Goal: Task Accomplishment & Management: Complete application form

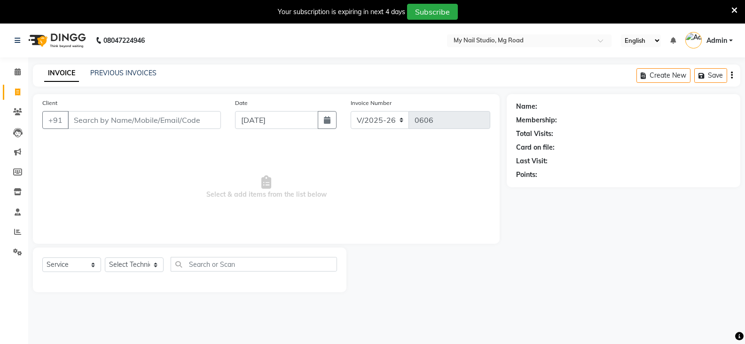
select select "6915"
select select "service"
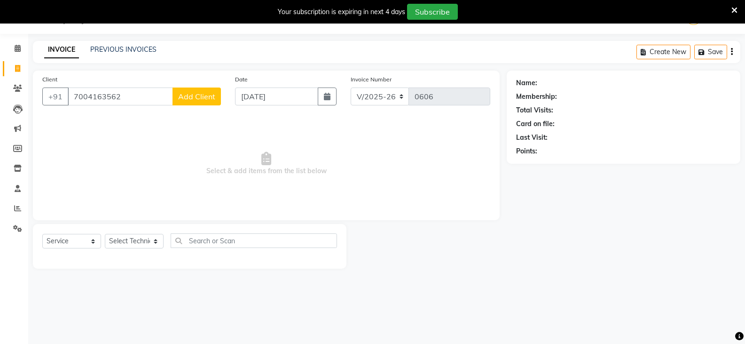
type input "7004163562"
click at [181, 95] on span "Add Client" at bounding box center [196, 96] width 37 height 9
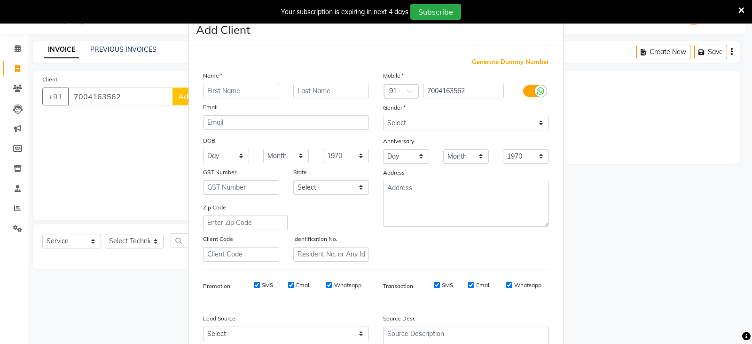
click at [217, 94] on input "text" at bounding box center [241, 91] width 76 height 15
type input "[PERSON_NAME]"
click at [472, 125] on select "Select [DEMOGRAPHIC_DATA] [DEMOGRAPHIC_DATA] Other Prefer Not To Say" at bounding box center [466, 123] width 166 height 15
select select "[DEMOGRAPHIC_DATA]"
click at [383, 116] on select "Select [DEMOGRAPHIC_DATA] [DEMOGRAPHIC_DATA] Other Prefer Not To Say" at bounding box center [466, 123] width 166 height 15
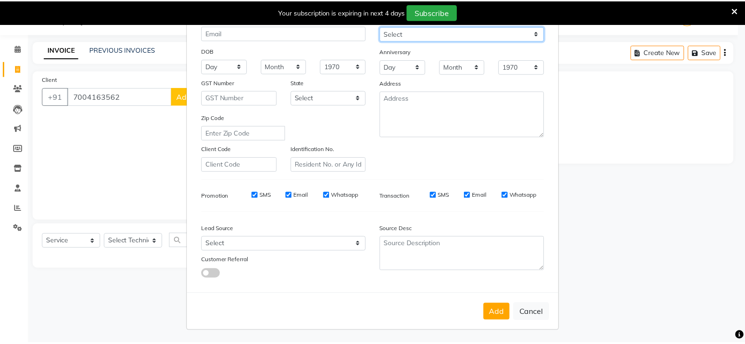
scroll to position [90, 0]
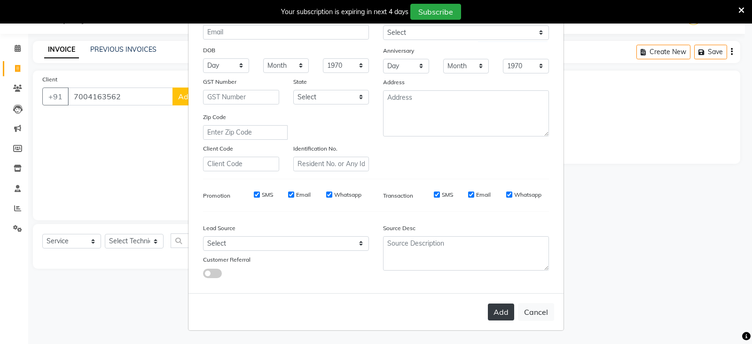
click at [502, 315] on button "Add" at bounding box center [501, 311] width 26 height 17
select select
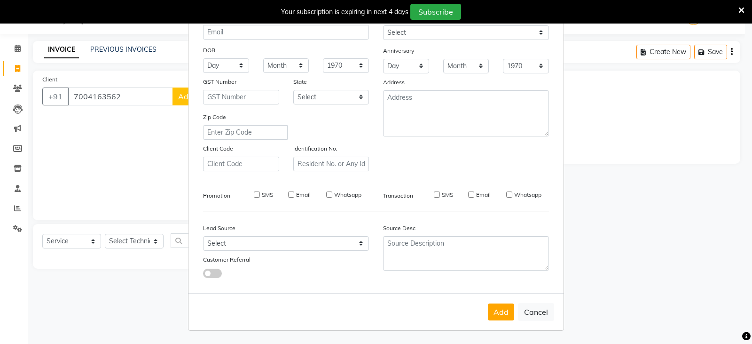
select select
checkbox input "false"
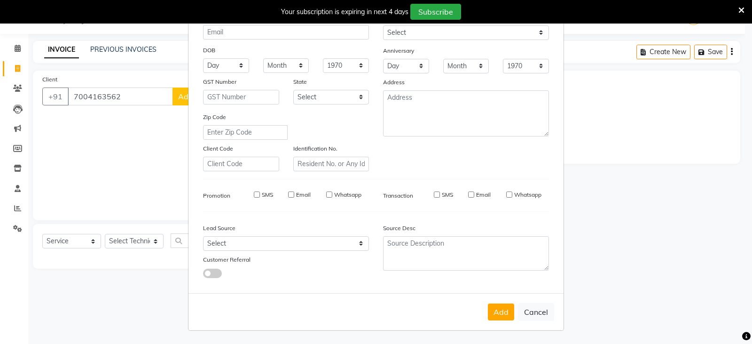
checkbox input "false"
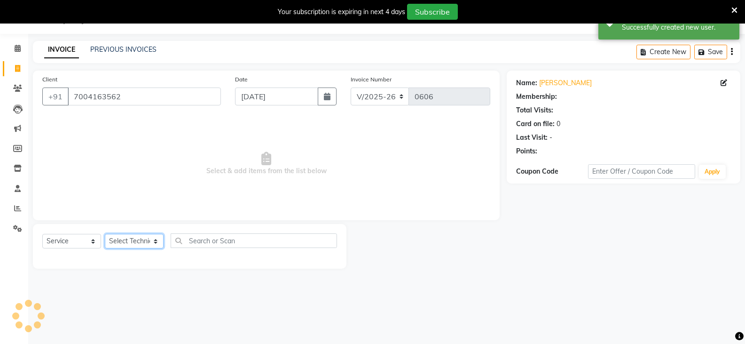
click at [116, 238] on select "Select Technician [PERSON_NAME] DISHA [PERSON_NAME] MANAGER [PERSON_NAME]" at bounding box center [134, 241] width 59 height 15
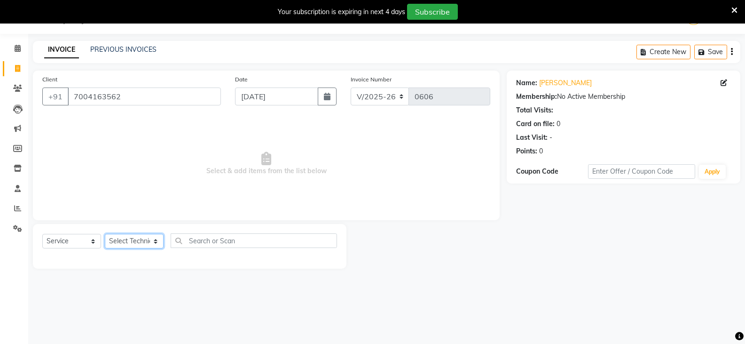
click at [134, 242] on select "Select Technician [PERSON_NAME] DISHA [PERSON_NAME] MANAGER [PERSON_NAME]" at bounding box center [134, 241] width 59 height 15
click at [105, 234] on select "Select Technician [PERSON_NAME] DISHA [PERSON_NAME] MANAGER [PERSON_NAME]" at bounding box center [134, 241] width 59 height 15
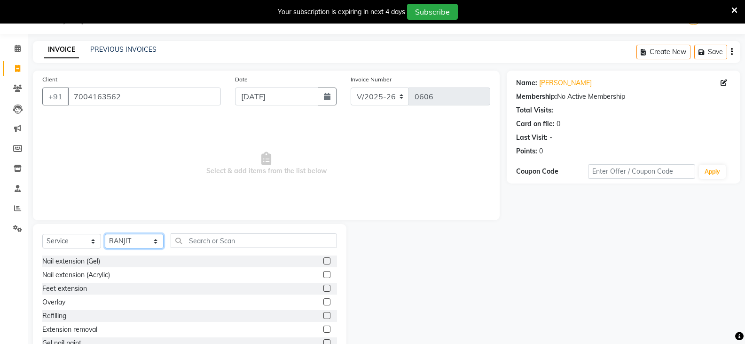
click at [136, 236] on select "Select Technician [PERSON_NAME] DISHA [PERSON_NAME] MANAGER [PERSON_NAME]" at bounding box center [134, 241] width 59 height 15
select select "69748"
click at [105, 234] on select "Select Technician [PERSON_NAME] DISHA [PERSON_NAME] MANAGER [PERSON_NAME]" at bounding box center [134, 241] width 59 height 15
click at [316, 258] on div "Nail extension (Gel)" at bounding box center [189, 261] width 295 height 12
click at [323, 262] on label at bounding box center [326, 260] width 7 height 7
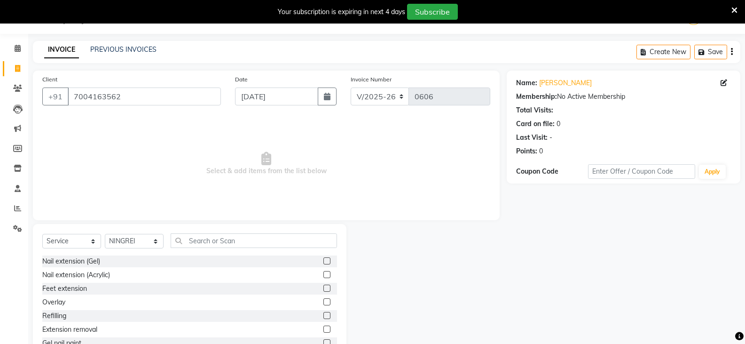
click at [323, 262] on input "checkbox" at bounding box center [326, 261] width 6 height 6
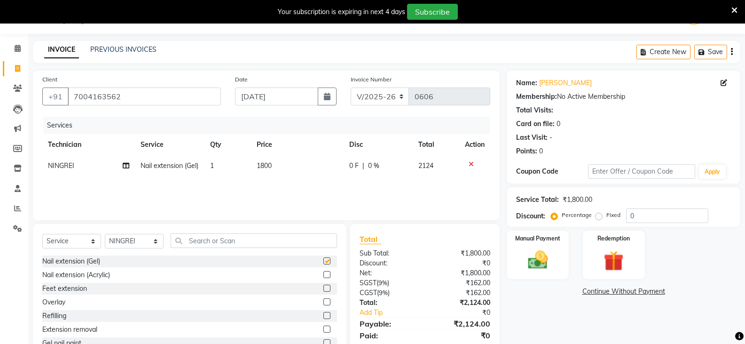
checkbox input "false"
click at [291, 149] on th "Price" at bounding box center [297, 144] width 92 height 21
click at [294, 165] on td "1800" at bounding box center [297, 165] width 92 height 21
select select "69748"
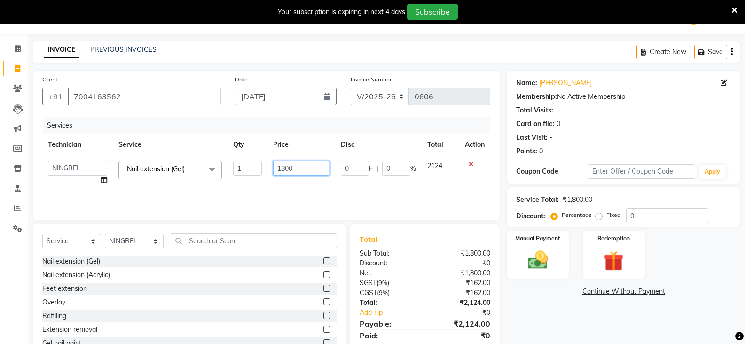
click at [307, 165] on input "1800" at bounding box center [301, 168] width 56 height 15
type input "1"
type input "1500"
click at [137, 240] on select "Select Technician [PERSON_NAME] DISHA [PERSON_NAME] MANAGER [PERSON_NAME]" at bounding box center [134, 241] width 59 height 15
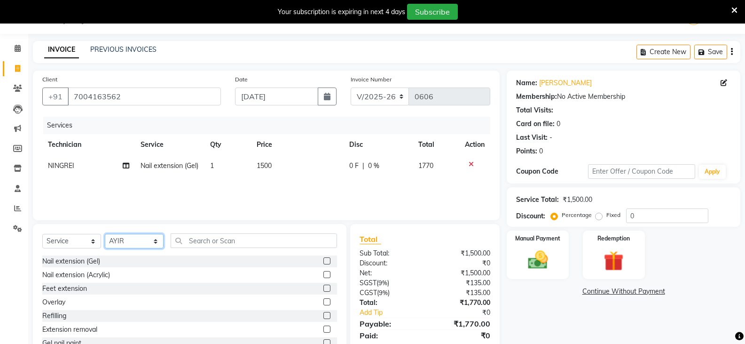
click at [105, 234] on select "Select Technician [PERSON_NAME] DISHA [PERSON_NAME] MANAGER [PERSON_NAME]" at bounding box center [134, 241] width 59 height 15
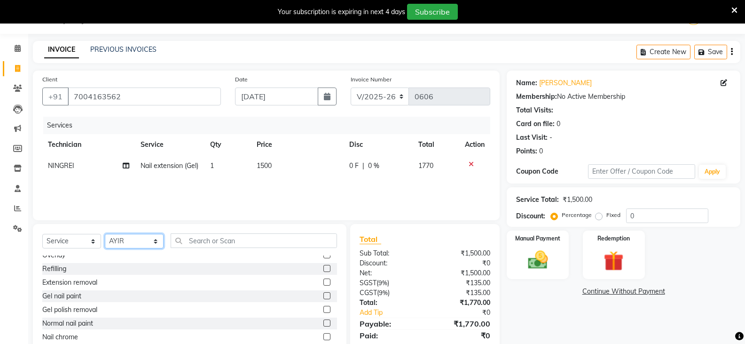
scroll to position [94, 0]
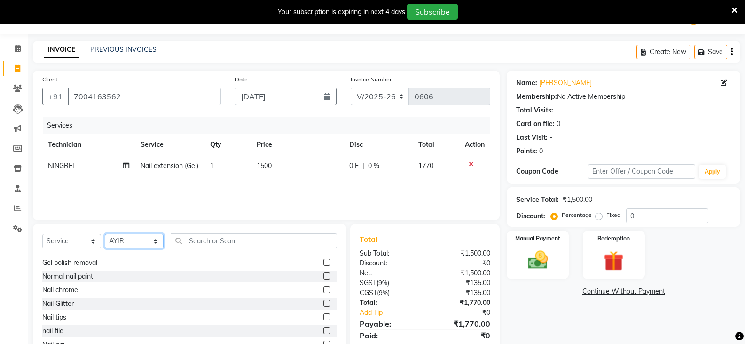
click at [126, 236] on select "Select Technician [PERSON_NAME] DISHA [PERSON_NAME] MANAGER [PERSON_NAME]" at bounding box center [134, 241] width 59 height 15
select select "58164"
click at [105, 234] on select "Select Technician [PERSON_NAME] DISHA [PERSON_NAME] MANAGER [PERSON_NAME]" at bounding box center [134, 241] width 59 height 15
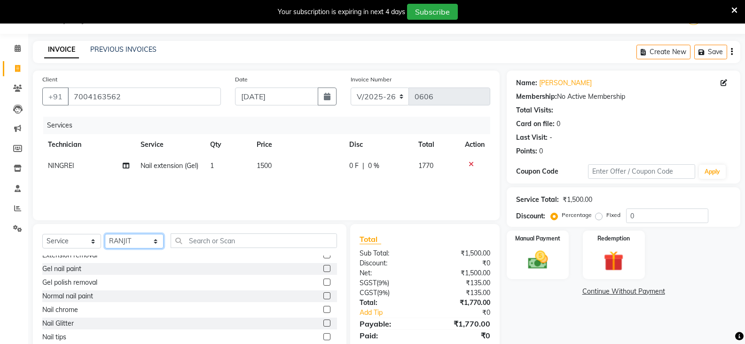
scroll to position [47, 0]
click at [323, 293] on label at bounding box center [326, 295] width 7 height 7
click at [323, 293] on input "checkbox" at bounding box center [326, 296] width 6 height 6
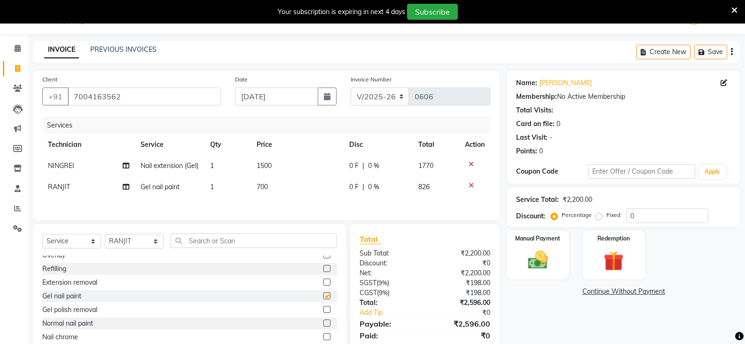
checkbox input "false"
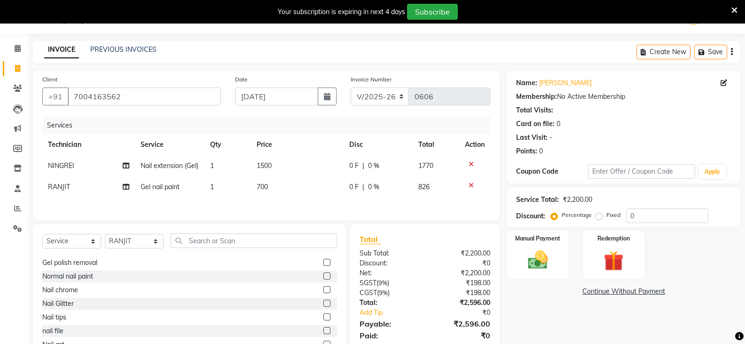
click at [323, 293] on label at bounding box center [326, 289] width 7 height 7
click at [323, 293] on input "checkbox" at bounding box center [326, 290] width 6 height 6
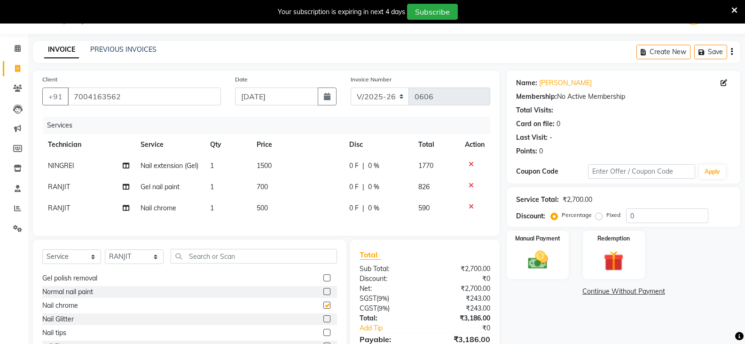
checkbox input "false"
click at [143, 264] on select "Select Technician [PERSON_NAME] DISHA [PERSON_NAME] MANAGER [PERSON_NAME]" at bounding box center [134, 256] width 59 height 15
select select "88048"
click at [105, 264] on select "Select Technician [PERSON_NAME] DISHA [PERSON_NAME] MANAGER [PERSON_NAME]" at bounding box center [134, 256] width 59 height 15
click at [141, 264] on select "Select Technician [PERSON_NAME] DISHA [PERSON_NAME] MANAGER [PERSON_NAME]" at bounding box center [134, 256] width 59 height 15
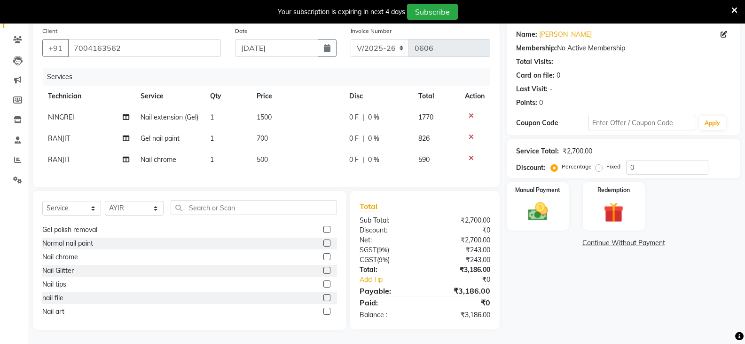
click at [323, 311] on label at bounding box center [326, 310] width 7 height 7
click at [323, 311] on input "checkbox" at bounding box center [326, 311] width 6 height 6
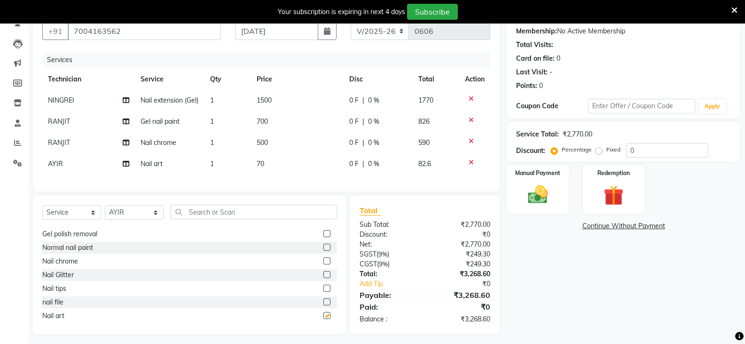
checkbox input "false"
click at [231, 170] on td "1" at bounding box center [227, 163] width 47 height 21
select select "88048"
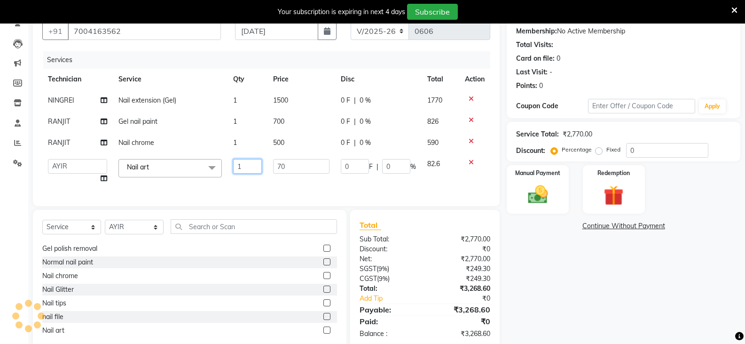
click at [244, 169] on input "1" at bounding box center [247, 166] width 29 height 15
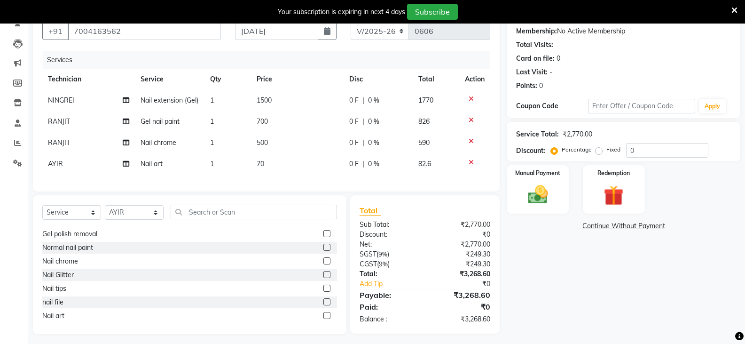
click at [475, 161] on tbody "NINGREI Nail extension (Gel) 1 1500 0 F | 0 % 1770 [PERSON_NAME] nail paint 1 7…" at bounding box center [266, 132] width 448 height 85
click at [471, 165] on icon at bounding box center [471, 162] width 5 height 7
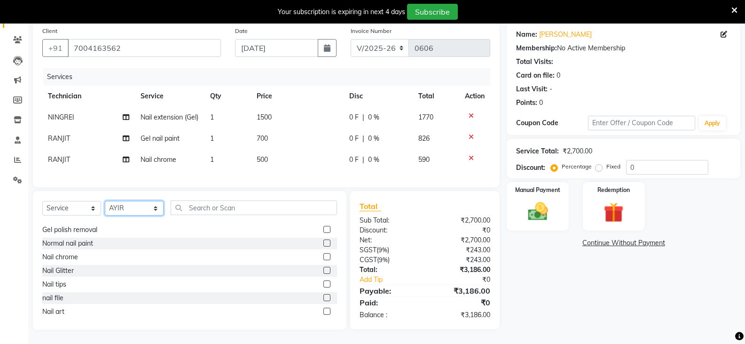
click at [139, 210] on select "Select Technician [PERSON_NAME] DISHA [PERSON_NAME] MANAGER [PERSON_NAME]" at bounding box center [134, 208] width 59 height 15
click at [105, 201] on select "Select Technician [PERSON_NAME] DISHA [PERSON_NAME] MANAGER [PERSON_NAME]" at bounding box center [134, 208] width 59 height 15
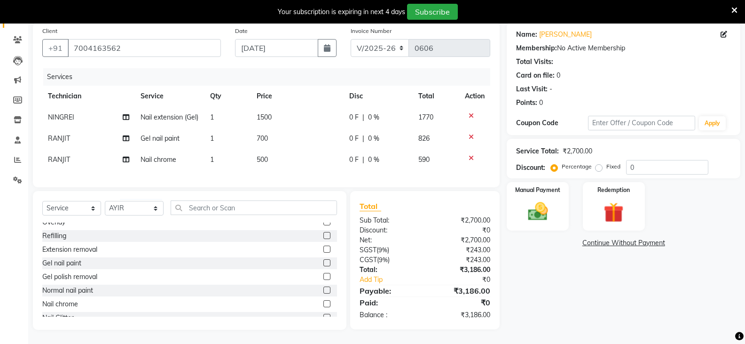
click at [323, 265] on label at bounding box center [326, 262] width 7 height 7
click at [323, 265] on input "checkbox" at bounding box center [326, 263] width 6 height 6
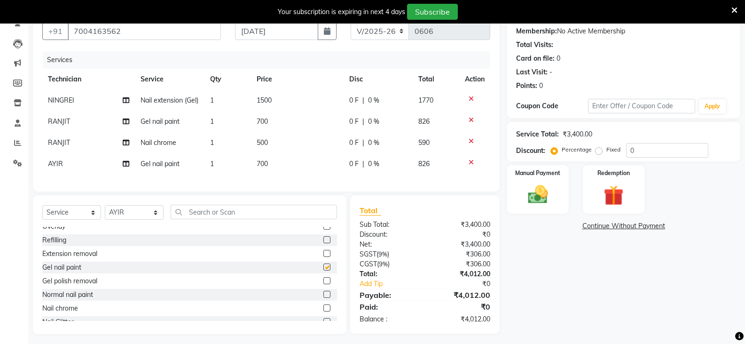
checkbox input "false"
click at [273, 170] on td "700" at bounding box center [297, 163] width 92 height 21
select select "88048"
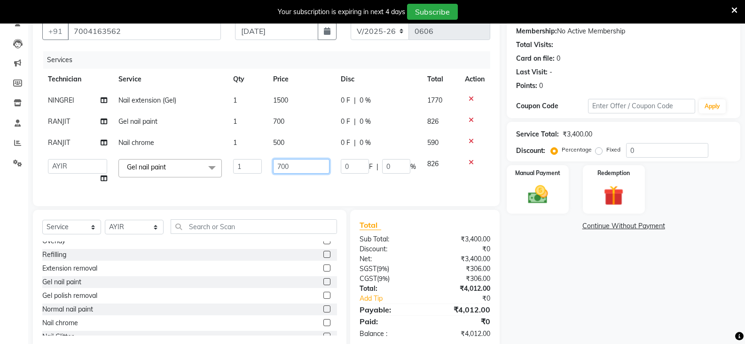
click at [285, 170] on input "700" at bounding box center [301, 166] width 56 height 15
click at [300, 167] on input "700" at bounding box center [301, 166] width 56 height 15
click at [300, 168] on input "700" at bounding box center [301, 166] width 56 height 15
type input "7"
type input "660"
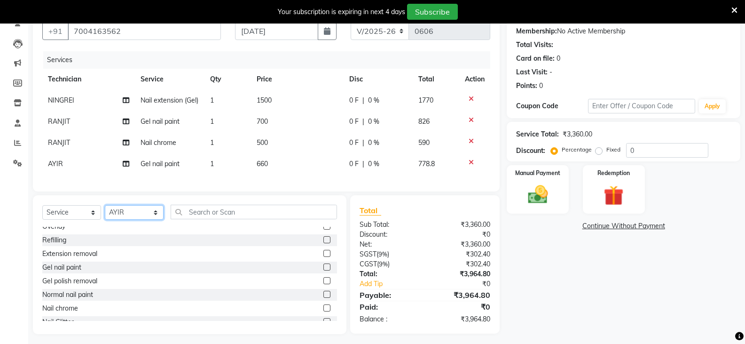
click at [132, 220] on select "Select Technician [PERSON_NAME] DISHA [PERSON_NAME] MANAGER [PERSON_NAME]" at bounding box center [134, 212] width 59 height 15
select select "55267"
click at [105, 220] on select "Select Technician [PERSON_NAME] DISHA [PERSON_NAME] MANAGER [PERSON_NAME]" at bounding box center [134, 212] width 59 height 15
click at [323, 270] on label at bounding box center [326, 266] width 7 height 7
click at [323, 270] on input "checkbox" at bounding box center [326, 267] width 6 height 6
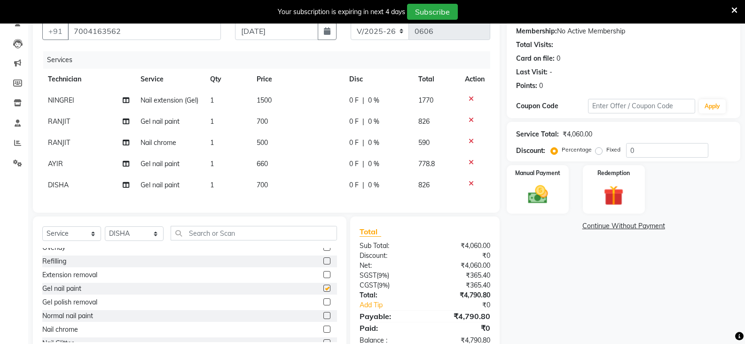
checkbox input "false"
click at [287, 192] on td "700" at bounding box center [297, 184] width 92 height 21
select select "55267"
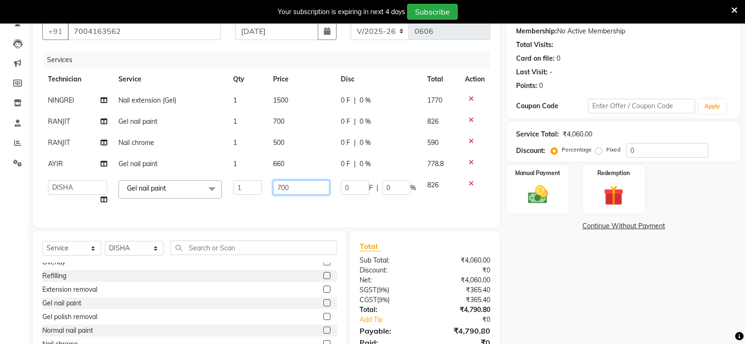
click at [307, 182] on input "700" at bounding box center [301, 187] width 56 height 15
type input "7"
type input "660"
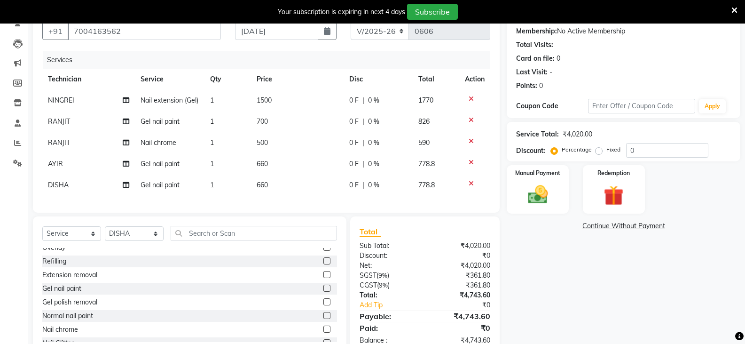
click at [559, 283] on div "Name: [PERSON_NAME] Membership: No Active Membership Total Visits: Card on file…" at bounding box center [627, 180] width 241 height 350
click at [533, 189] on img at bounding box center [537, 194] width 33 height 24
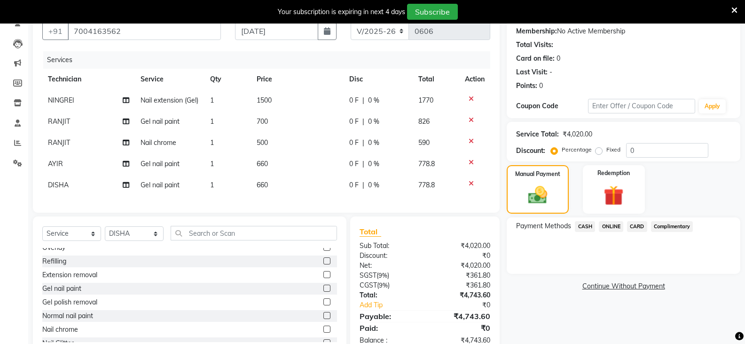
click at [606, 224] on span "ONLINE" at bounding box center [611, 226] width 24 height 11
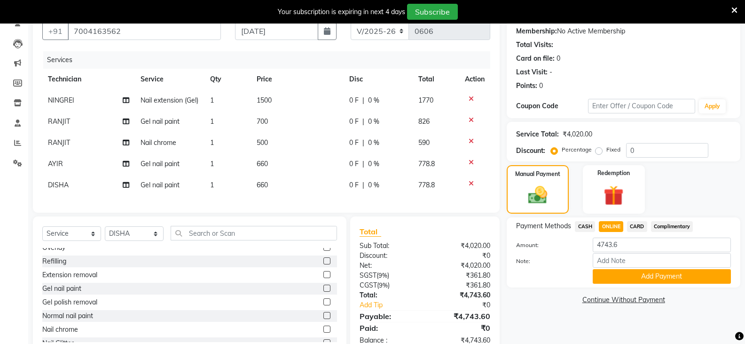
scroll to position [131, 0]
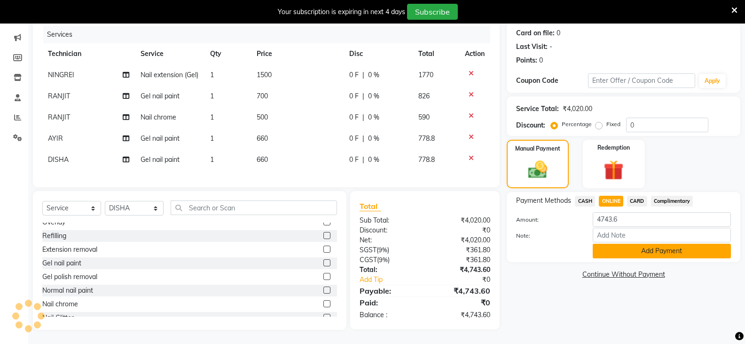
click at [683, 244] on button "Add Payment" at bounding box center [662, 251] width 138 height 15
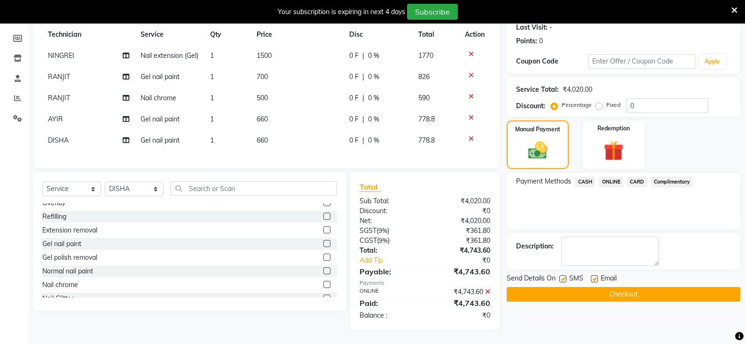
scroll to position [150, 0]
click at [615, 287] on button "Checkout" at bounding box center [624, 294] width 234 height 15
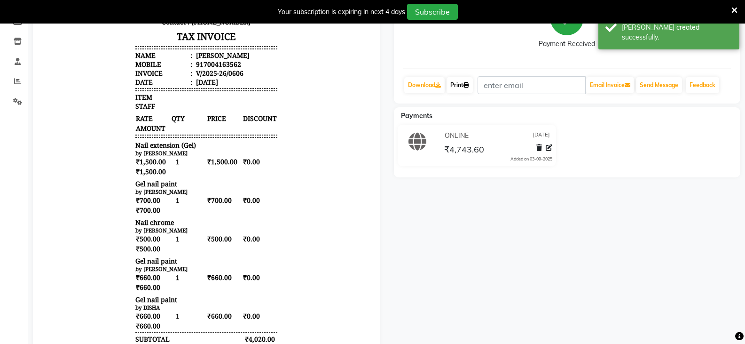
click at [456, 82] on link "Print" at bounding box center [460, 85] width 26 height 16
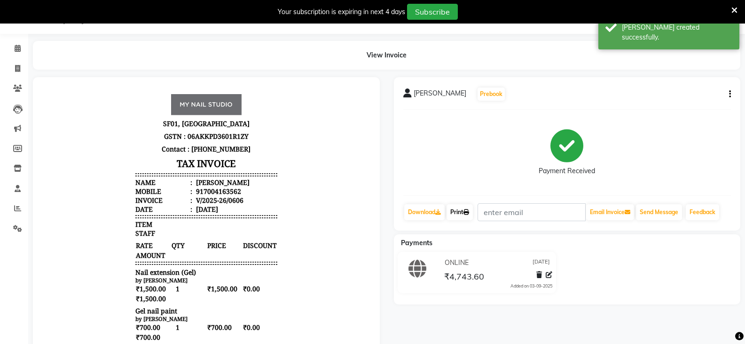
select select "6915"
select select "service"
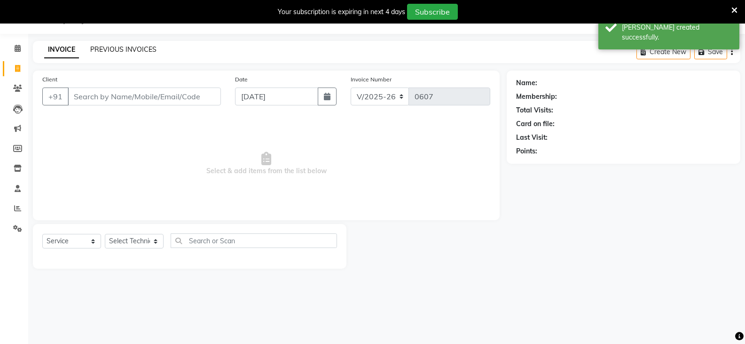
click at [105, 49] on link "PREVIOUS INVOICES" at bounding box center [123, 49] width 66 height 8
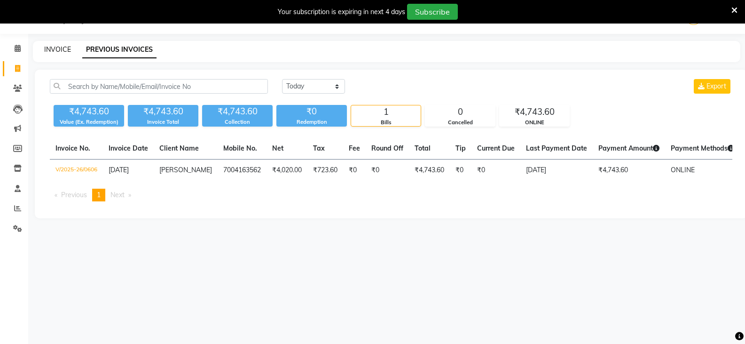
click at [56, 46] on link "INVOICE" at bounding box center [57, 49] width 27 height 8
select select "6915"
select select "service"
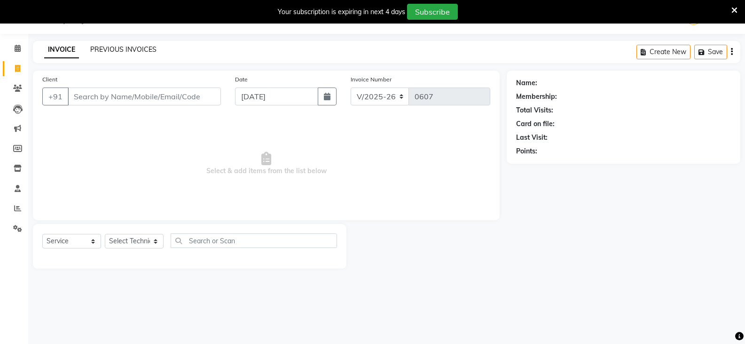
click at [139, 46] on link "PREVIOUS INVOICES" at bounding box center [123, 49] width 66 height 8
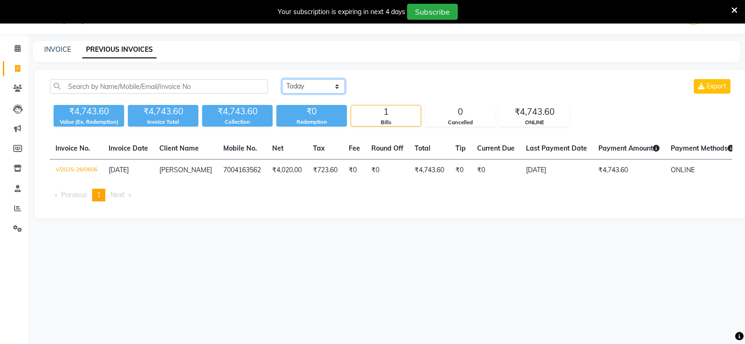
click at [302, 86] on select "[DATE] [DATE] Custom Range" at bounding box center [313, 86] width 63 height 15
select select "range"
click at [282, 79] on select "[DATE] [DATE] Custom Range" at bounding box center [313, 86] width 63 height 15
click at [409, 85] on input "[DATE]" at bounding box center [390, 86] width 66 height 13
select select "9"
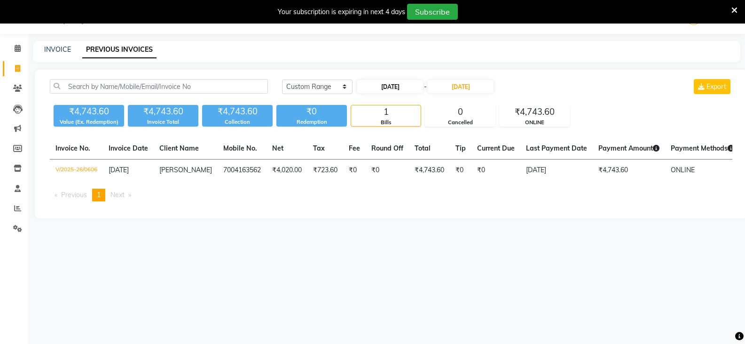
select select "2025"
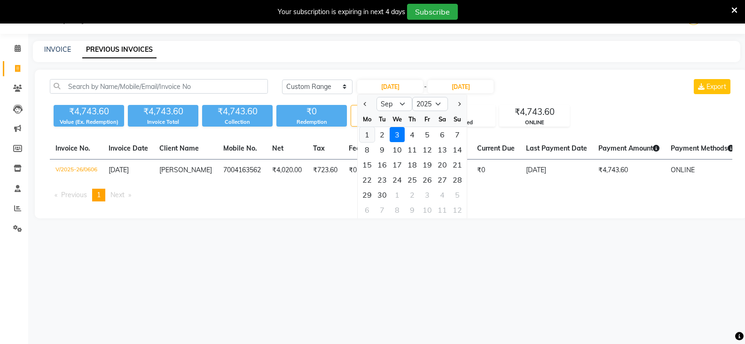
click at [372, 137] on div "1" at bounding box center [367, 134] width 15 height 15
type input "01-09-2025"
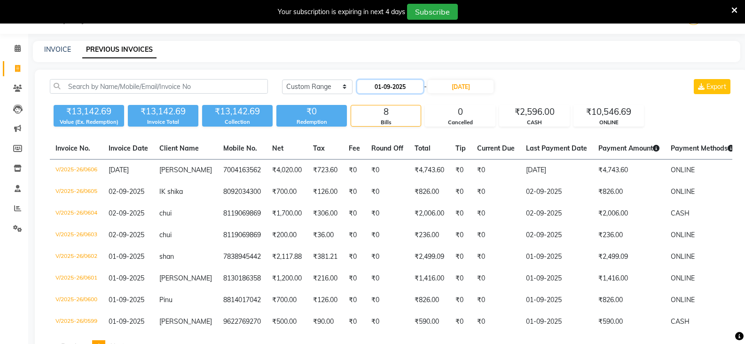
click at [375, 86] on input "01-09-2025" at bounding box center [390, 86] width 66 height 13
select select "9"
select select "2025"
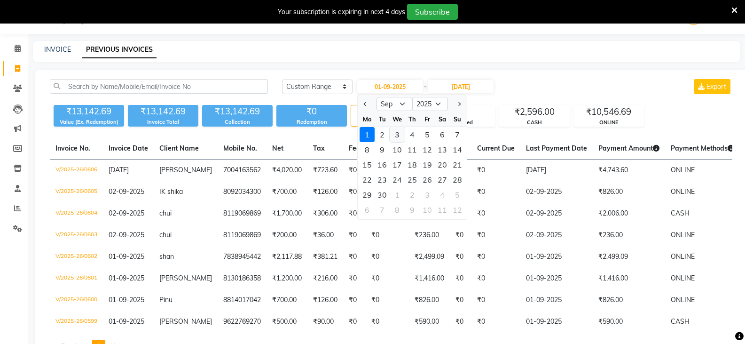
click at [400, 132] on div "3" at bounding box center [397, 134] width 15 height 15
type input "[DATE]"
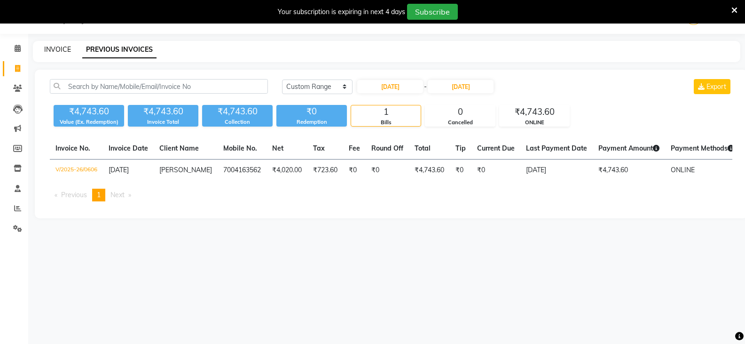
drag, startPoint x: 56, startPoint y: 56, endPoint x: 56, endPoint y: 49, distance: 6.6
click at [56, 53] on div "INVOICE PREVIOUS INVOICES" at bounding box center [387, 51] width 708 height 21
click at [56, 49] on link "INVOICE" at bounding box center [57, 49] width 27 height 8
select select "6915"
select select "service"
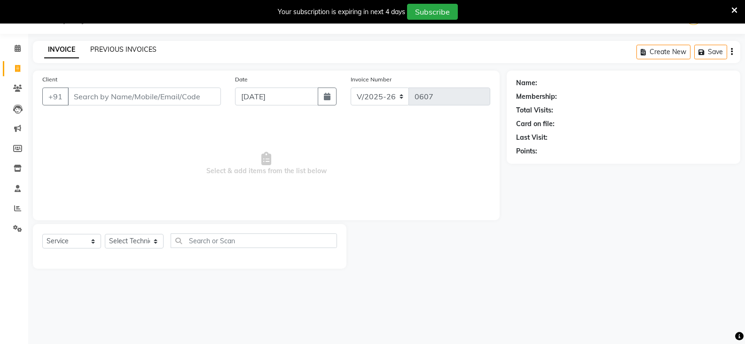
click at [132, 50] on link "PREVIOUS INVOICES" at bounding box center [123, 49] width 66 height 8
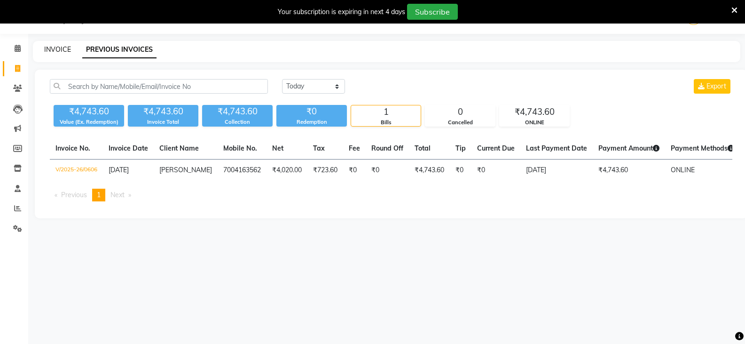
click at [67, 48] on link "INVOICE" at bounding box center [57, 49] width 27 height 8
select select "service"
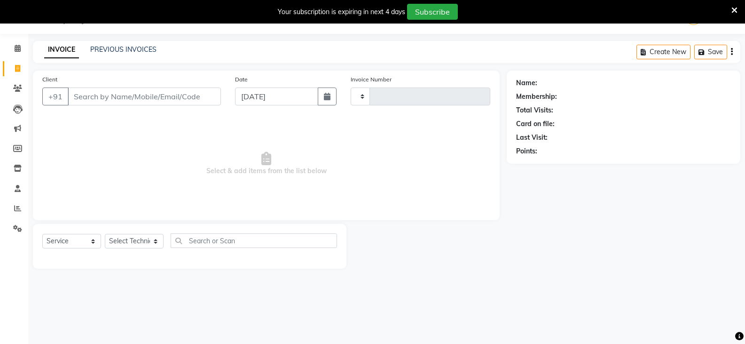
type input "0607"
select select "6915"
